Goal: Transaction & Acquisition: Purchase product/service

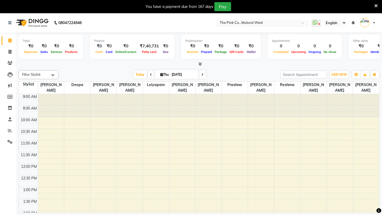
click at [259, 21] on input "text" at bounding box center [257, 23] width 77 height 5
click at [197, 27] on nav "08047224946 Select Location × The Pink Co., Mulund West WhatsApp Status ✕ Statu…" at bounding box center [191, 22] width 382 height 19
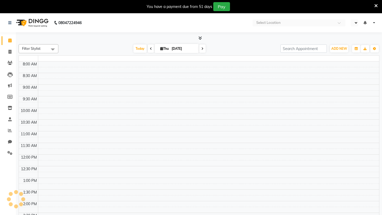
select select "en"
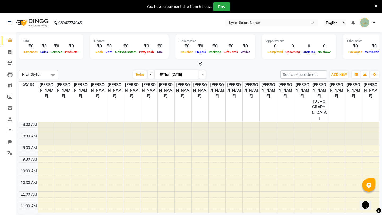
click at [264, 32] on nav "08047224946 Select Location × Lyrics Salon, Nahur English ENGLISH Español العرب…" at bounding box center [191, 22] width 382 height 19
click at [103, 26] on nav "08047224946 Select Location × Lyrics Salon, Nahur English ENGLISH Español العرب…" at bounding box center [191, 22] width 382 height 19
click at [10, 61] on icon at bounding box center [9, 63] width 5 height 4
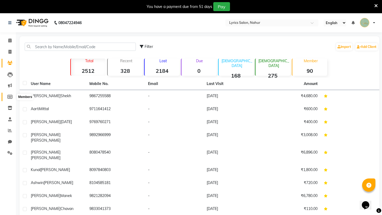
click at [8, 97] on icon at bounding box center [9, 97] width 5 height 4
select select
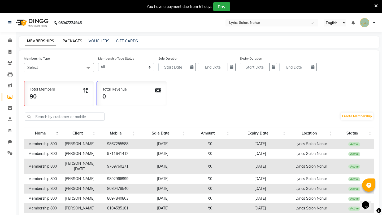
click at [75, 42] on link "PACKAGES" at bounding box center [73, 41] width 20 height 5
select select
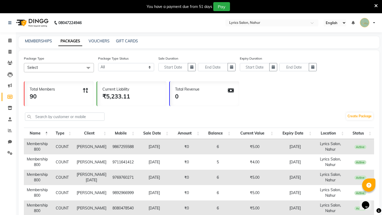
click at [110, 147] on td "9867255588" at bounding box center [123, 146] width 28 height 15
copy td "9867255588"
click at [12, 63] on icon at bounding box center [9, 63] width 5 height 4
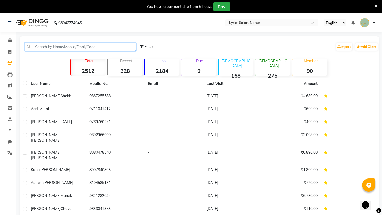
click at [92, 45] on input "text" at bounding box center [80, 47] width 111 height 8
paste input "9867255588"
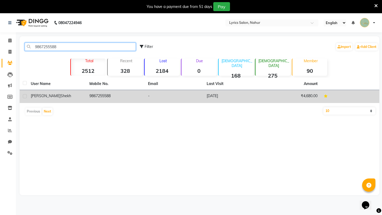
type input "9867255588"
click at [104, 94] on td "9867255588" at bounding box center [115, 96] width 59 height 13
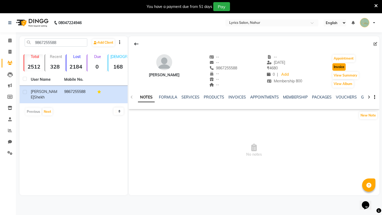
click at [339, 69] on button "Invoice" at bounding box center [338, 66] width 13 height 7
select select "8608"
select select "service"
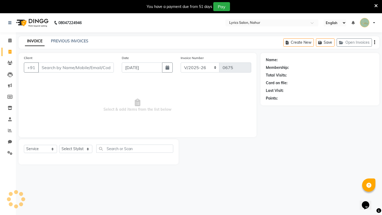
scroll to position [13, 0]
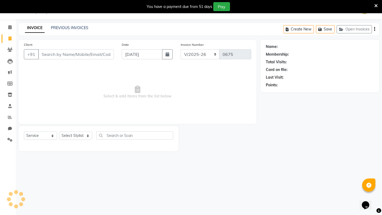
type input "9867255588"
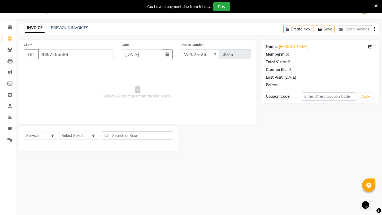
select select "1: Object"
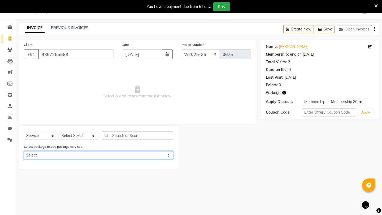
click at [68, 153] on select "Select Membership 800" at bounding box center [98, 155] width 149 height 8
select select "1: Object"
click at [24, 151] on select "Select Membership 800" at bounding box center [98, 155] width 149 height 8
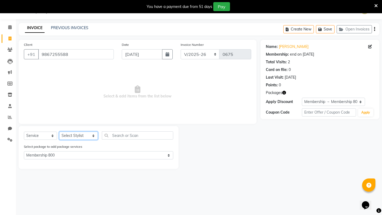
click at [72, 135] on select "Select Stylist [PERSON_NAME] [PERSON_NAME] [PERSON_NAME] [PERSON_NAME] Kajal [P…" at bounding box center [78, 136] width 39 height 8
select select "85765"
click at [59, 132] on select "Select Stylist [PERSON_NAME] [PERSON_NAME] [PERSON_NAME] [PERSON_NAME] Kajal [P…" at bounding box center [78, 136] width 39 height 8
click at [284, 92] on icon "button" at bounding box center [284, 93] width 4 height 4
click at [268, 136] on div "Name: Vishruti Shekh Membership: end on 24-08-2026 Total Visits: 2 Card on file…" at bounding box center [322, 104] width 123 height 129
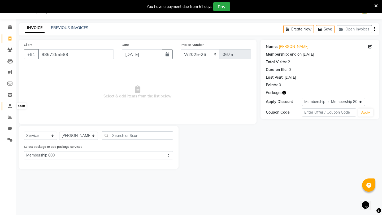
click at [11, 106] on icon at bounding box center [9, 106] width 3 height 4
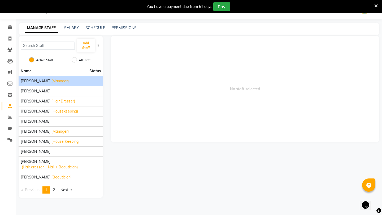
click at [40, 81] on span "[PERSON_NAME]" at bounding box center [36, 82] width 30 height 6
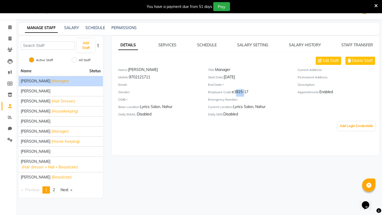
drag, startPoint x: 234, startPoint y: 92, endPoint x: 242, endPoint y: 92, distance: 8.2
click at [242, 92] on div "Employee Code: e3815-17" at bounding box center [249, 92] width 82 height 7
copy div "3815"
click at [9, 93] on icon at bounding box center [10, 95] width 5 height 4
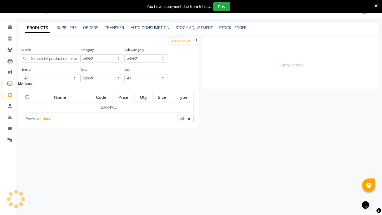
click at [6, 82] on span at bounding box center [9, 84] width 9 height 6
select select
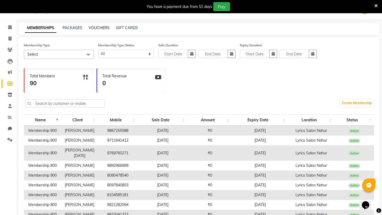
click at [97, 28] on link "VOUCHERS" at bounding box center [99, 27] width 21 height 5
select select
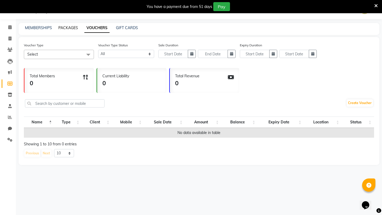
click at [73, 28] on link "PACKAGES" at bounding box center [68, 27] width 20 height 5
select select
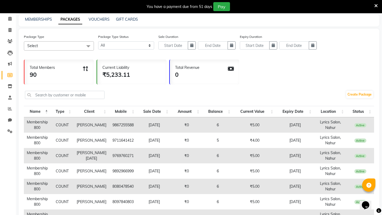
scroll to position [23, 0]
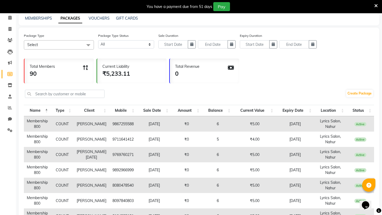
click at [113, 125] on td "9867255588" at bounding box center [123, 123] width 28 height 15
copy td "9867255588"
click at [10, 39] on icon at bounding box center [9, 40] width 5 height 4
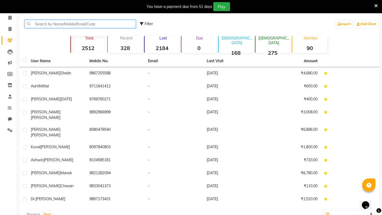
click at [69, 24] on input "text" at bounding box center [80, 24] width 111 height 8
paste input "9867255588"
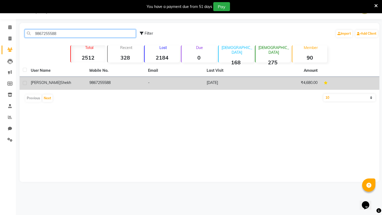
type input "9867255588"
click at [102, 83] on td "9867255588" at bounding box center [115, 83] width 59 height 13
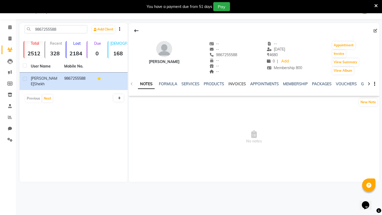
click at [239, 85] on link "INVOICES" at bounding box center [237, 84] width 18 height 5
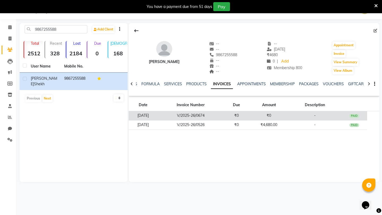
click at [210, 113] on td "V/2025-26/0674" at bounding box center [191, 115] width 66 height 9
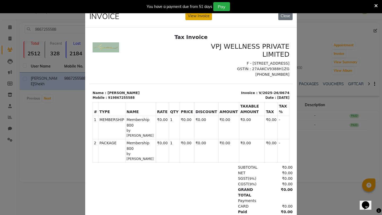
click at [199, 17] on button "View Invoice" at bounding box center [198, 16] width 27 height 8
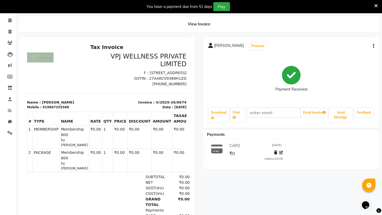
scroll to position [5, 0]
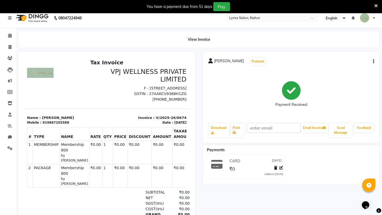
click at [374, 62] on icon "button" at bounding box center [373, 62] width 1 height 0
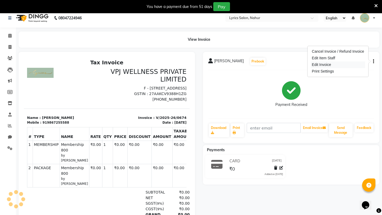
click at [339, 64] on div "Edit Invoice" at bounding box center [338, 65] width 54 height 7
select select "service"
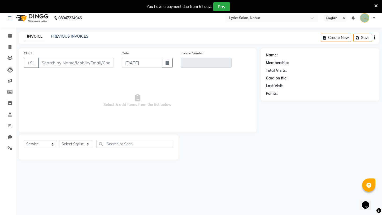
scroll to position [13, 0]
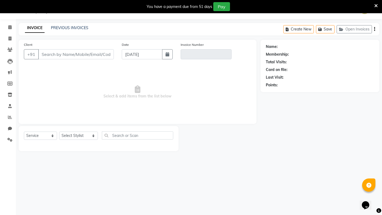
type input "9867255588"
type input "V/2025-26/0674"
select select "1: Object"
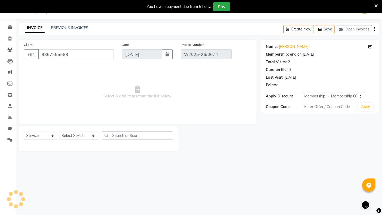
type input "25-08-2025"
select select "select"
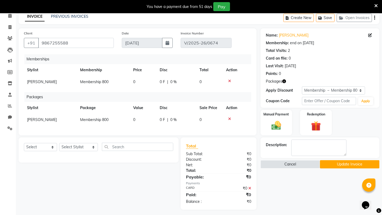
scroll to position [27, 0]
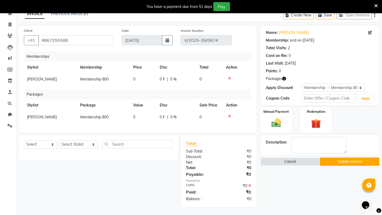
click at [348, 162] on button "Update Invoice" at bounding box center [349, 162] width 59 height 8
click at [160, 171] on div "Select Service Product Package Voucher Prepaid Gift Card Select Stylist APURVA …" at bounding box center [97, 171] width 164 height 72
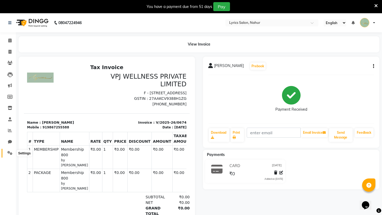
click at [9, 155] on icon at bounding box center [9, 153] width 5 height 4
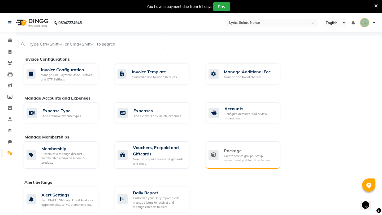
click at [238, 160] on div "Create service groups, Setup redemption by Value, time & count" at bounding box center [250, 158] width 52 height 9
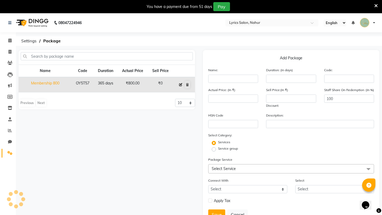
click at [180, 84] on icon at bounding box center [180, 84] width 3 height 3
type input "Membership 800"
type input "365"
type input "OY5T57"
type input "800"
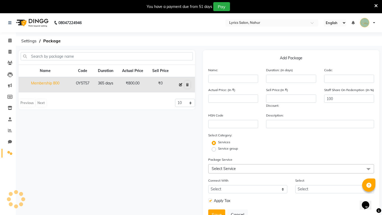
type input "0"
checkbox input "true"
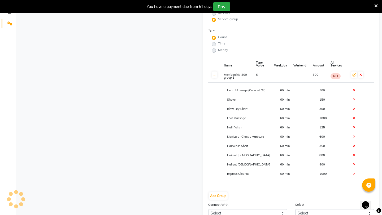
scroll to position [132, 0]
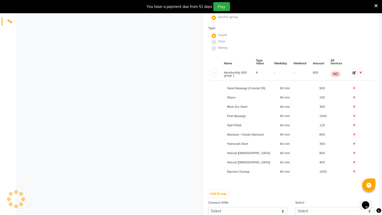
click at [354, 73] on icon at bounding box center [354, 72] width 3 height 3
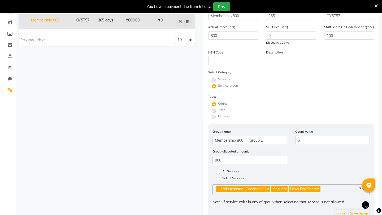
scroll to position [0, 0]
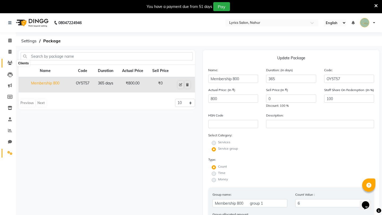
click at [7, 62] on icon at bounding box center [9, 63] width 5 height 4
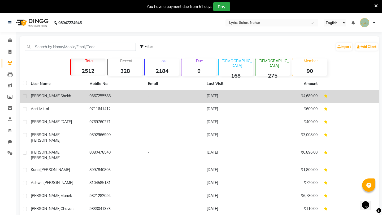
click at [96, 94] on td "9867255588" at bounding box center [115, 96] width 59 height 13
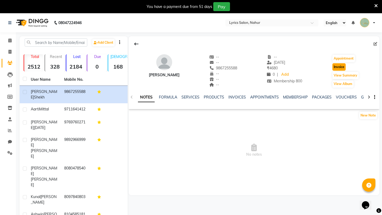
click at [340, 68] on button "Invoice" at bounding box center [338, 66] width 13 height 7
select select "8608"
select select "service"
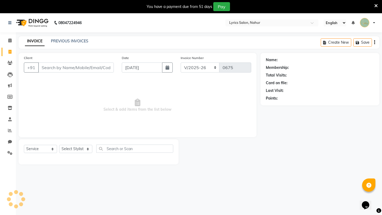
scroll to position [13, 0]
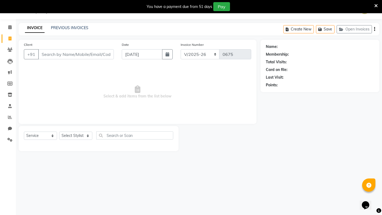
type input "9867255588"
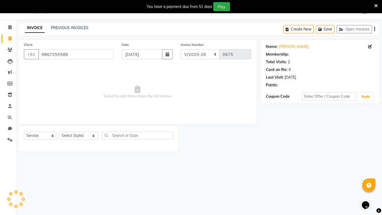
select select "1: Object"
click at [43, 137] on select "Select Service Product Membership Package Voucher Prepaid Gift Card" at bounding box center [40, 136] width 33 height 8
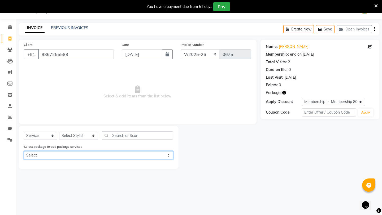
click at [68, 155] on select "Select Membership 800" at bounding box center [98, 155] width 149 height 8
select select "1: Object"
click at [24, 151] on select "Select Membership 800" at bounding box center [98, 155] width 149 height 8
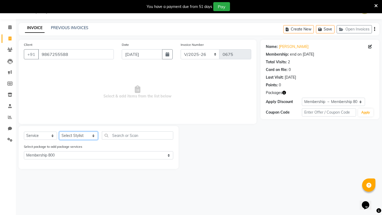
click at [72, 137] on select "Select Stylist [PERSON_NAME] [PERSON_NAME] [PERSON_NAME] [PERSON_NAME] Kajal [P…" at bounding box center [78, 136] width 39 height 8
click at [59, 132] on select "Select Stylist [PERSON_NAME] [PERSON_NAME] [PERSON_NAME] [PERSON_NAME] Kajal [P…" at bounding box center [78, 136] width 39 height 8
click at [79, 134] on select "Select Stylist [PERSON_NAME] [PERSON_NAME] [PERSON_NAME] [PERSON_NAME] Kajal [P…" at bounding box center [78, 136] width 39 height 8
select select "85844"
click at [59, 132] on select "Select Stylist [PERSON_NAME] [PERSON_NAME] [PERSON_NAME] [PERSON_NAME] Kajal [P…" at bounding box center [78, 136] width 39 height 8
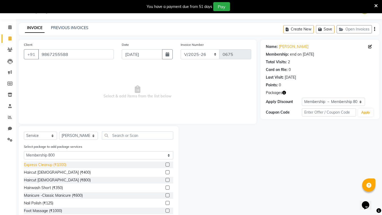
click at [57, 164] on div "Express Cleanup (₹1000)" at bounding box center [45, 165] width 42 height 6
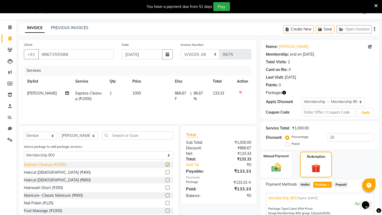
checkbox input "false"
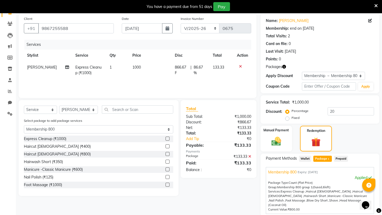
scroll to position [0, 0]
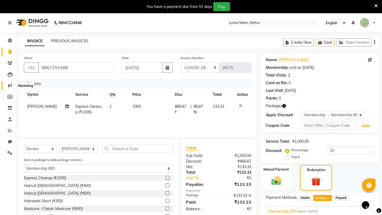
click at [10, 85] on icon at bounding box center [10, 86] width 4 height 4
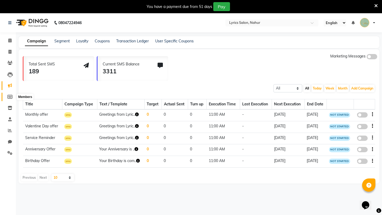
click at [8, 96] on icon at bounding box center [9, 97] width 5 height 4
select select
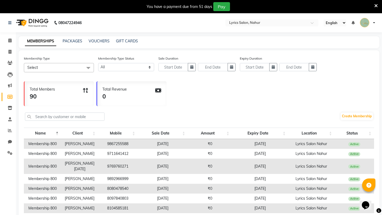
click at [73, 38] on div "MEMBERSHIPS PACKAGES VOUCHERS GIFT CARDS" at bounding box center [199, 42] width 361 height 12
click at [72, 43] on link "PACKAGES" at bounding box center [73, 41] width 20 height 5
select select
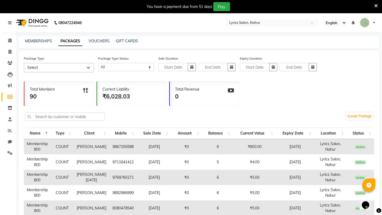
click at [111, 160] on td "9711641412" at bounding box center [123, 162] width 28 height 15
copy td "9711641412"
click at [10, 63] on icon at bounding box center [9, 63] width 5 height 4
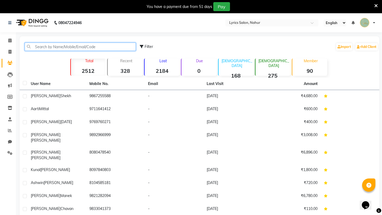
click at [53, 50] on input "text" at bounding box center [80, 47] width 111 height 8
paste input "9711641412"
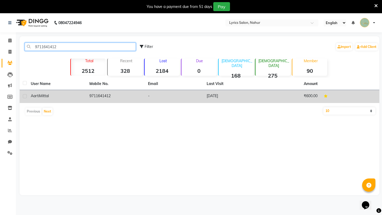
type input "9711641412"
click at [84, 97] on td "Aarti Mittal" at bounding box center [57, 96] width 59 height 13
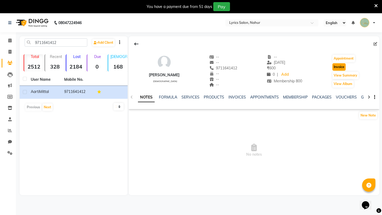
click at [341, 66] on button "Invoice" at bounding box center [338, 66] width 13 height 7
select select "service"
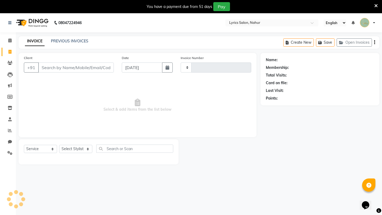
scroll to position [13, 0]
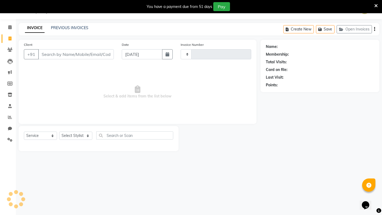
type input "0675"
select select "8608"
type input "9711641412"
select select "1: Object"
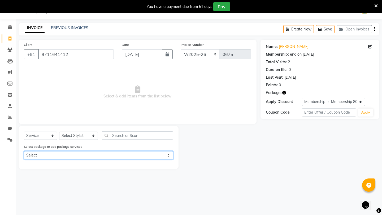
click at [122, 153] on select "Select Membership 800" at bounding box center [98, 155] width 149 height 8
select select "1: Object"
click at [24, 151] on select "Select Membership 800" at bounding box center [98, 155] width 149 height 8
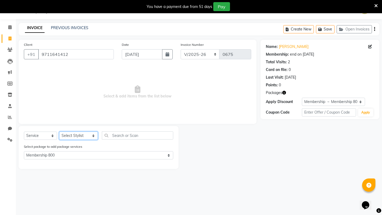
click at [83, 137] on select "Select Stylist [PERSON_NAME] [PERSON_NAME] [PERSON_NAME] [PERSON_NAME] Kajal [P…" at bounding box center [78, 136] width 39 height 8
select select "85765"
click at [59, 132] on select "Select Stylist [PERSON_NAME] [PERSON_NAME] [PERSON_NAME] [PERSON_NAME] Kajal [P…" at bounding box center [78, 136] width 39 height 8
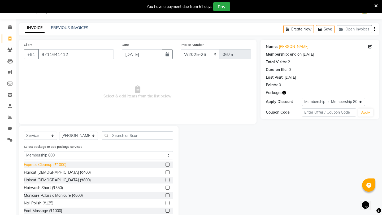
click at [56, 164] on div "Express Cleanup (₹1000)" at bounding box center [45, 165] width 42 height 6
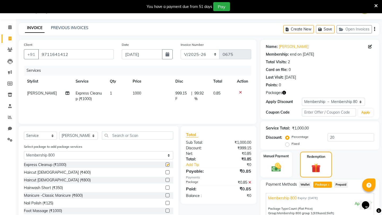
checkbox input "false"
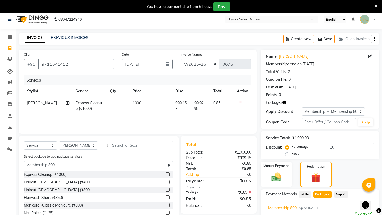
scroll to position [0, 0]
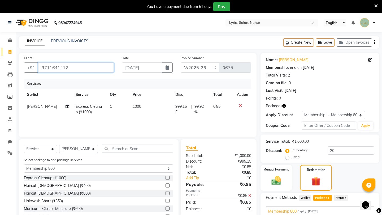
click at [59, 68] on input "9711641412" at bounding box center [76, 68] width 76 height 10
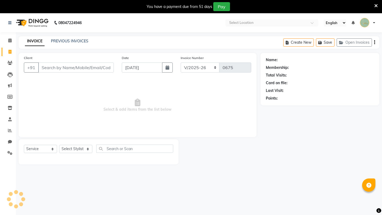
select select "8608"
select select "service"
type input "9711641412"
select select "1: Object"
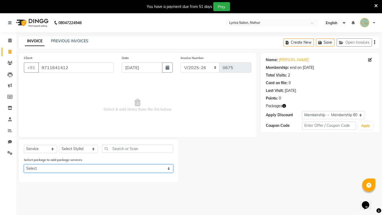
click at [65, 167] on select "Select Membership 800" at bounding box center [98, 169] width 149 height 8
select select "1: Object"
click at [24, 165] on select "Select Membership 800" at bounding box center [98, 169] width 149 height 8
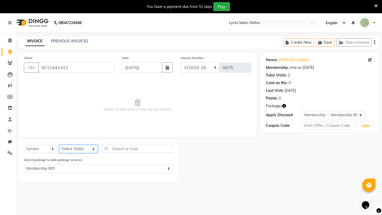
click at [69, 150] on select "Select Stylist [PERSON_NAME] [PERSON_NAME] [PERSON_NAME] [PERSON_NAME] Kajal [P…" at bounding box center [78, 149] width 39 height 8
select select "85844"
click at [59, 145] on select "Select Stylist [PERSON_NAME] [PERSON_NAME] [PERSON_NAME] [PERSON_NAME] Kajal [P…" at bounding box center [78, 149] width 39 height 8
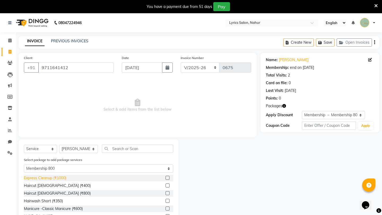
click at [63, 177] on div "Express Cleanup (₹1000)" at bounding box center [45, 179] width 42 height 6
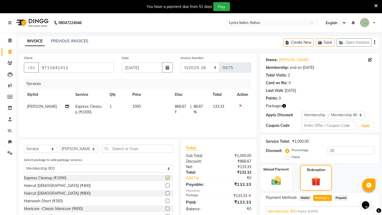
checkbox input "false"
click at [80, 68] on input "9711641412" at bounding box center [76, 68] width 76 height 10
paste input "19594017677"
type input "919594017677"
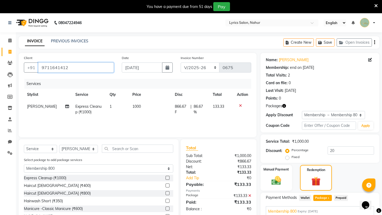
type input "0"
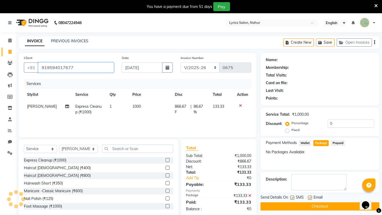
type input "919594017677"
select select "1: Object"
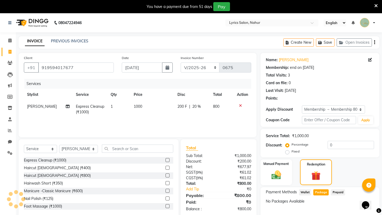
type input "20"
select select
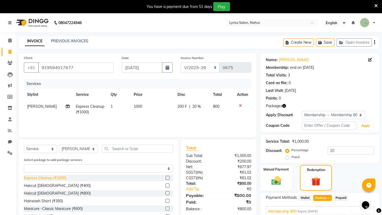
click at [63, 177] on div "Express Cleanup (₹1000)" at bounding box center [45, 179] width 42 height 6
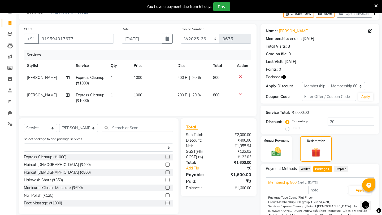
scroll to position [53, 0]
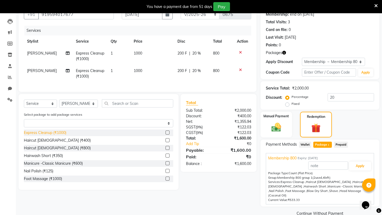
click at [61, 130] on div "Express Cleanup (₹1000)" at bounding box center [45, 133] width 42 height 6
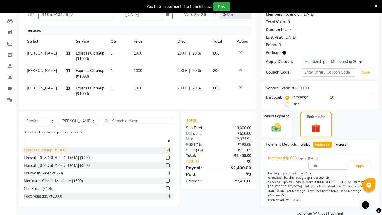
checkbox input "false"
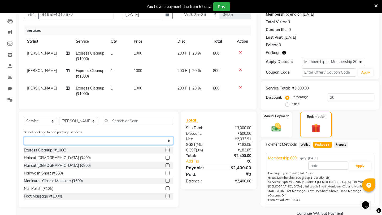
click at [65, 140] on select "Select Membership 800" at bounding box center [98, 141] width 149 height 8
select select "1: Object"
click at [24, 137] on select "Select Membership 800" at bounding box center [98, 141] width 149 height 8
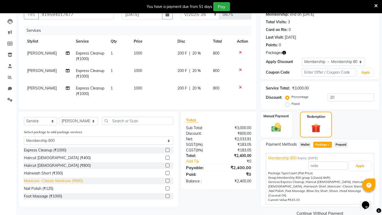
click at [55, 180] on div "Manicure -Classic Manicure (₹600)" at bounding box center [53, 182] width 59 height 6
checkbox input "false"
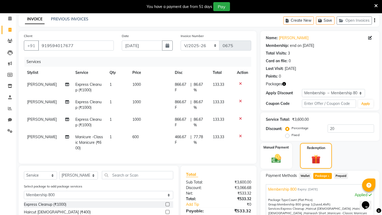
scroll to position [0, 0]
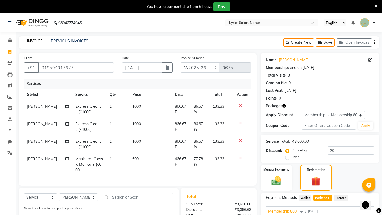
click at [10, 37] on link "Calendar" at bounding box center [8, 40] width 13 height 9
